Goal: Information Seeking & Learning: Learn about a topic

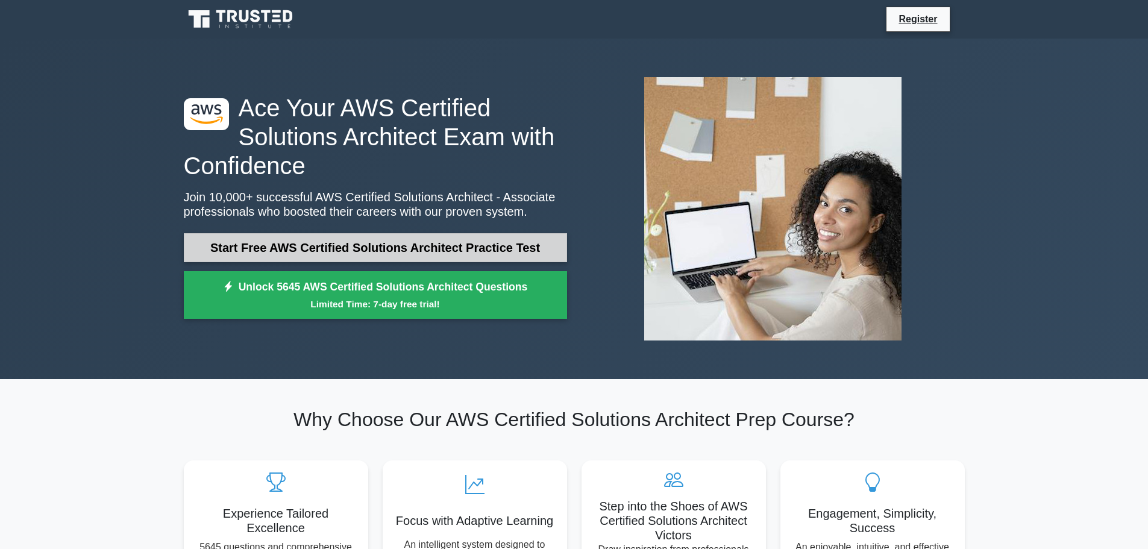
click at [377, 248] on link "Start Free AWS Certified Solutions Architect Practice Test" at bounding box center [375, 247] width 383 height 29
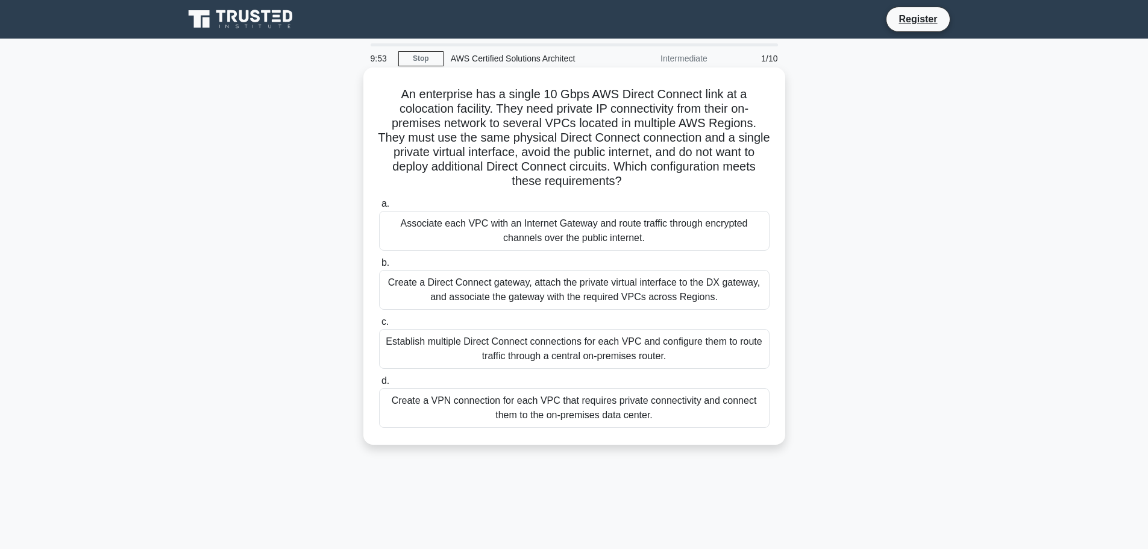
click at [562, 354] on div "Establish multiple Direct Connect connections for each VPC and configure them t…" at bounding box center [574, 349] width 390 height 40
click at [379, 326] on input "c. Establish multiple Direct Connect connections for each VPC and configure the…" at bounding box center [379, 322] width 0 height 8
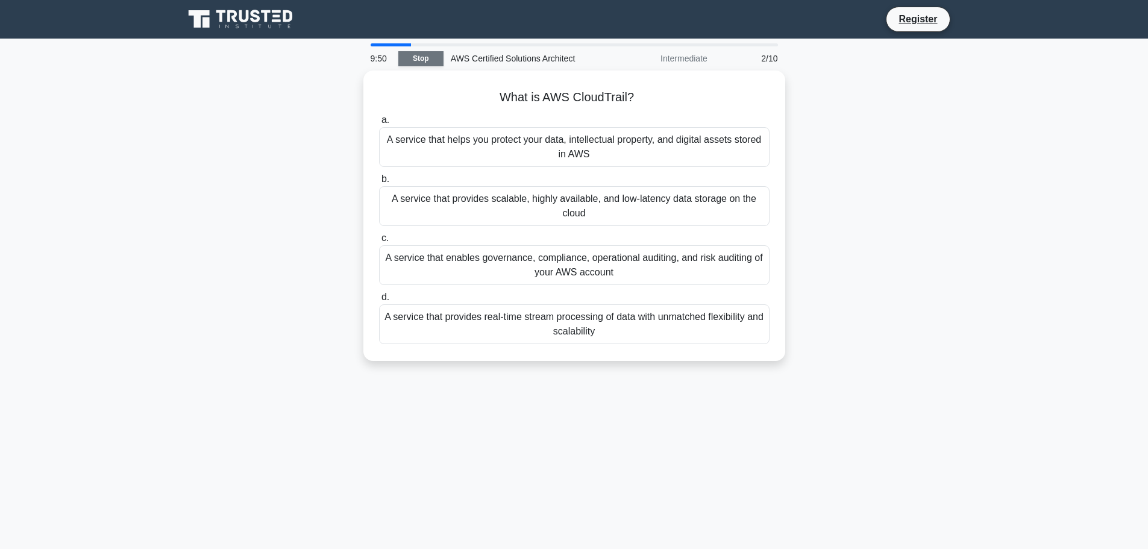
click at [423, 60] on link "Stop" at bounding box center [420, 58] width 45 height 15
